Goal: Task Accomplishment & Management: Use online tool/utility

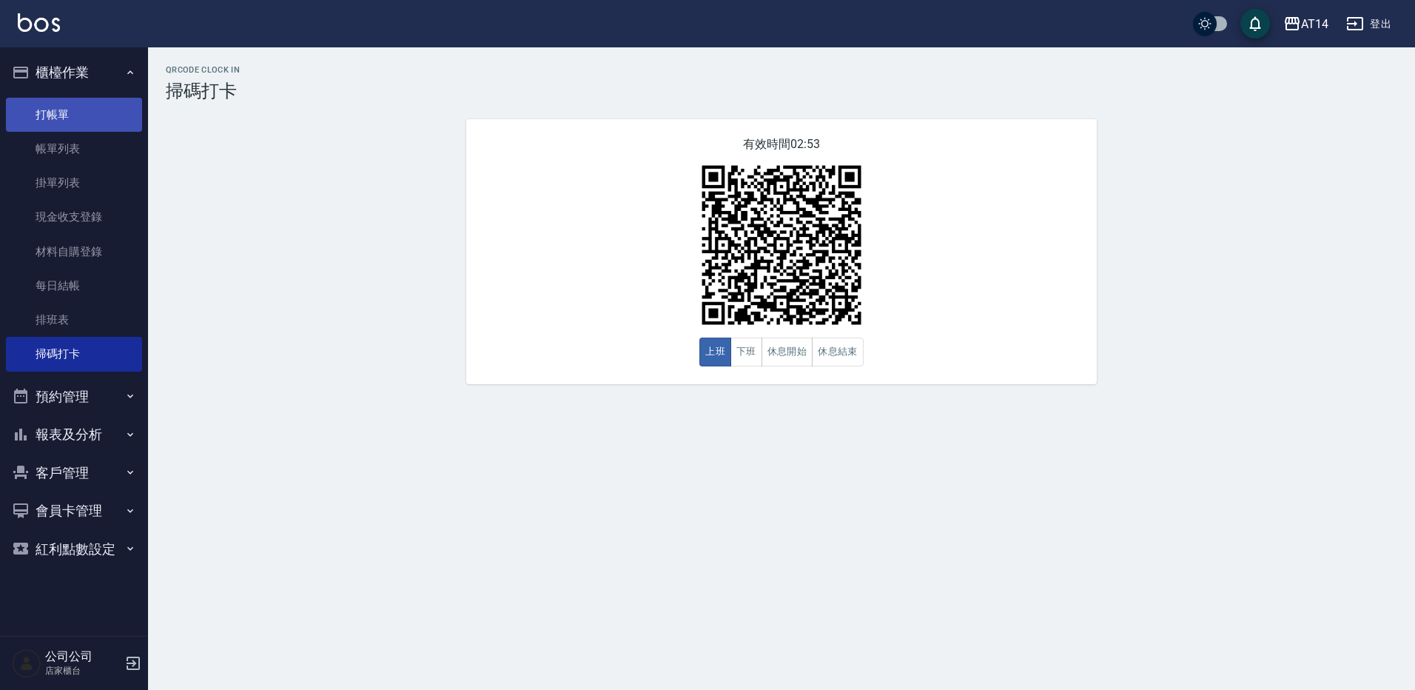
click at [42, 114] on link "打帳單" at bounding box center [74, 115] width 136 height 34
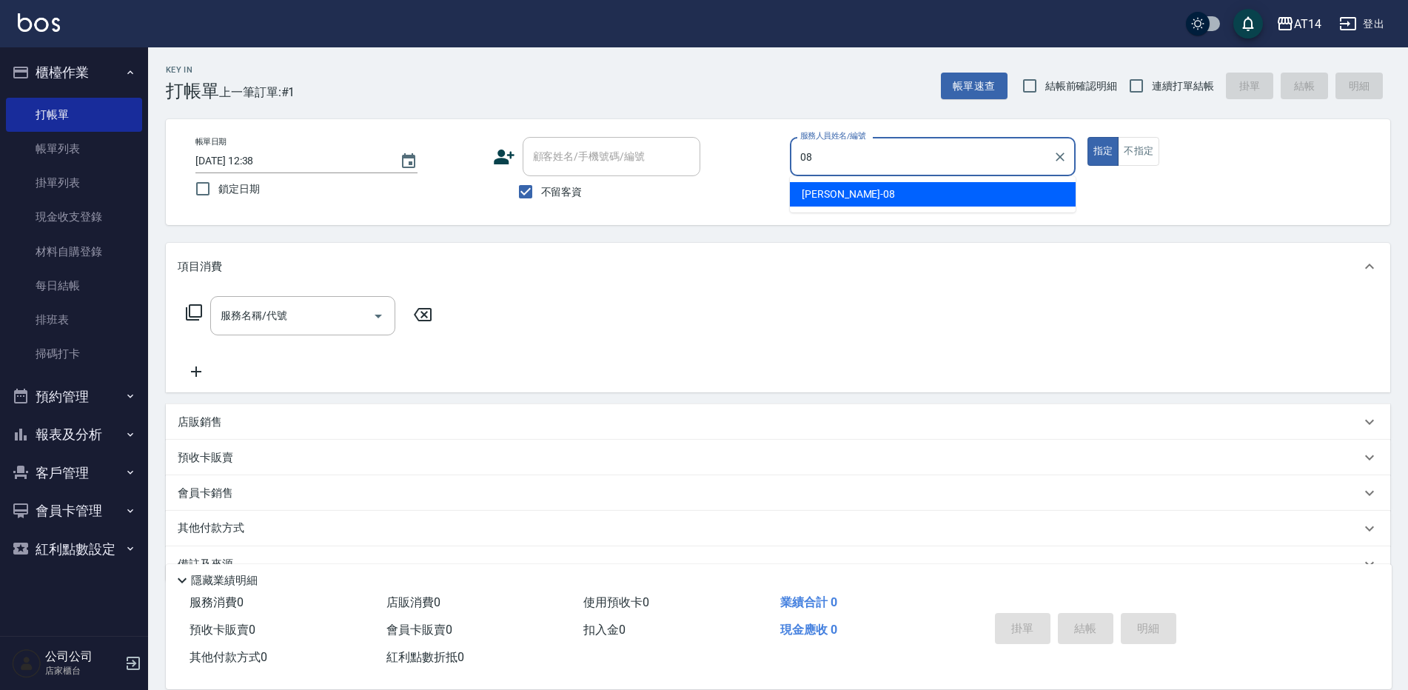
type input "[PERSON_NAME]-08"
type button "true"
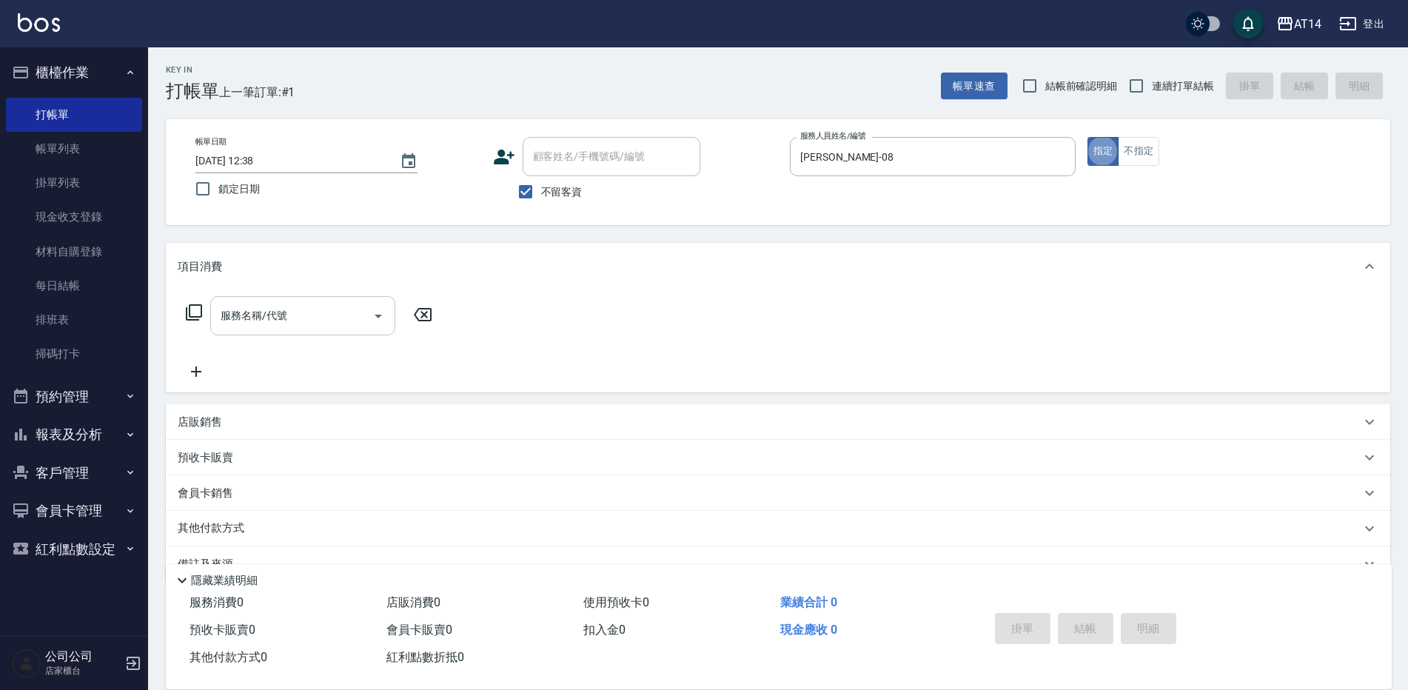
click at [329, 300] on div "服務名稱/代號" at bounding box center [302, 315] width 185 height 39
click at [99, 151] on link "帳單列表" at bounding box center [74, 149] width 136 height 34
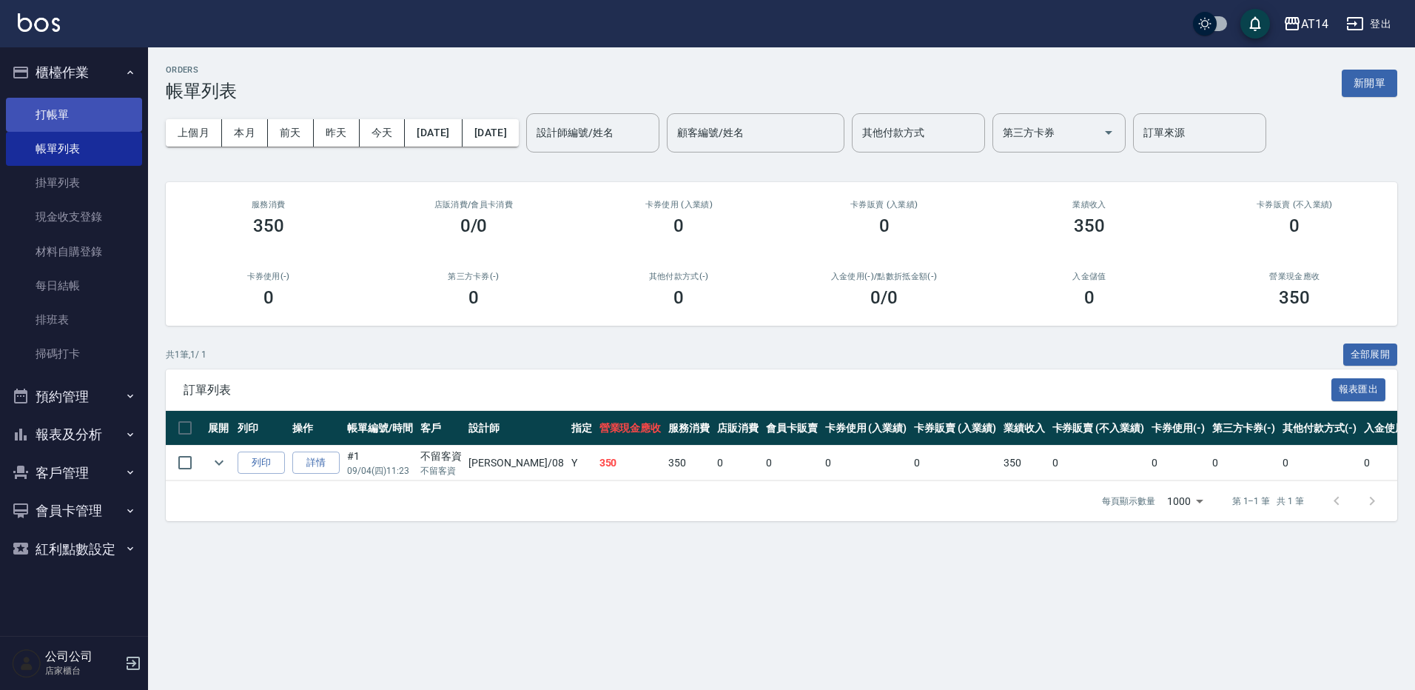
click at [93, 115] on link "打帳單" at bounding box center [74, 115] width 136 height 34
